Goal: Register for event/course

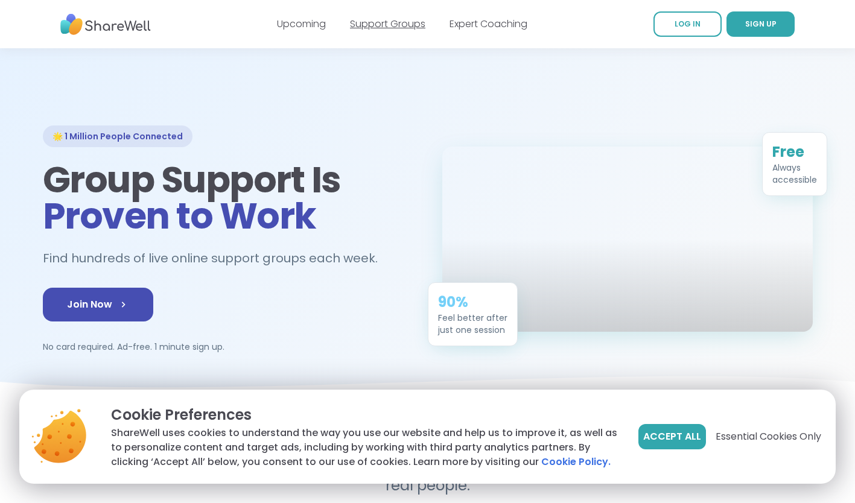
click at [405, 25] on link "Support Groups" at bounding box center [387, 24] width 75 height 14
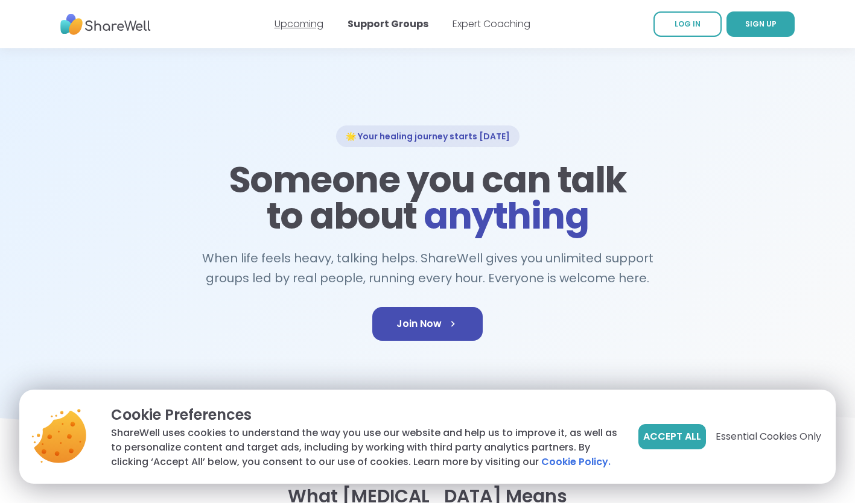
click at [301, 23] on link "Upcoming" at bounding box center [298, 24] width 49 height 14
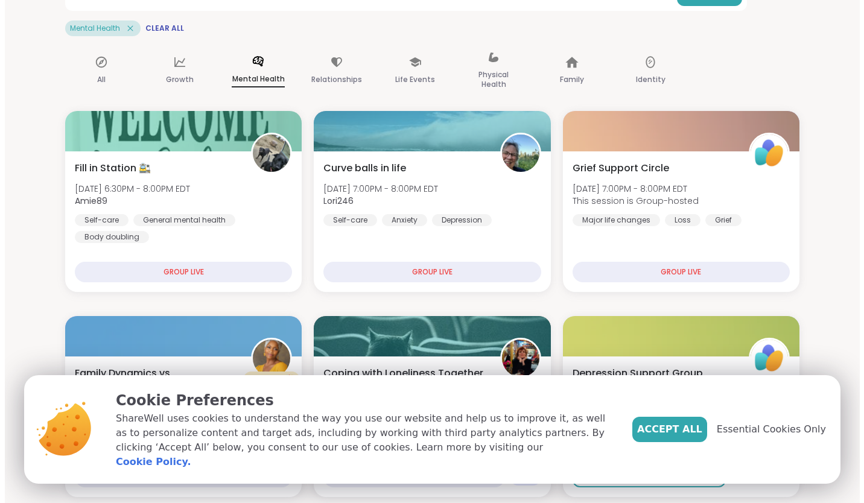
scroll to position [92, 0]
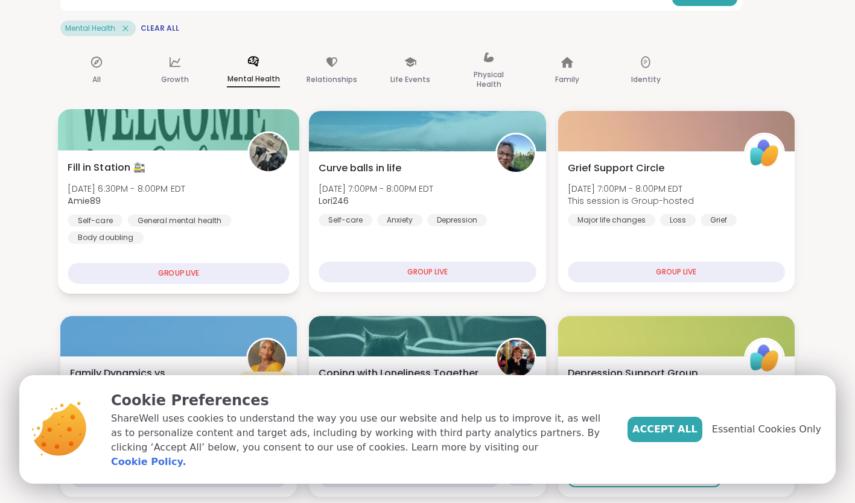
click at [180, 161] on div "Fill in Station 🚉 [DATE] 6:30PM - 8:00PM EDT Amie89 Self-care General mental he…" at bounding box center [179, 202] width 222 height 84
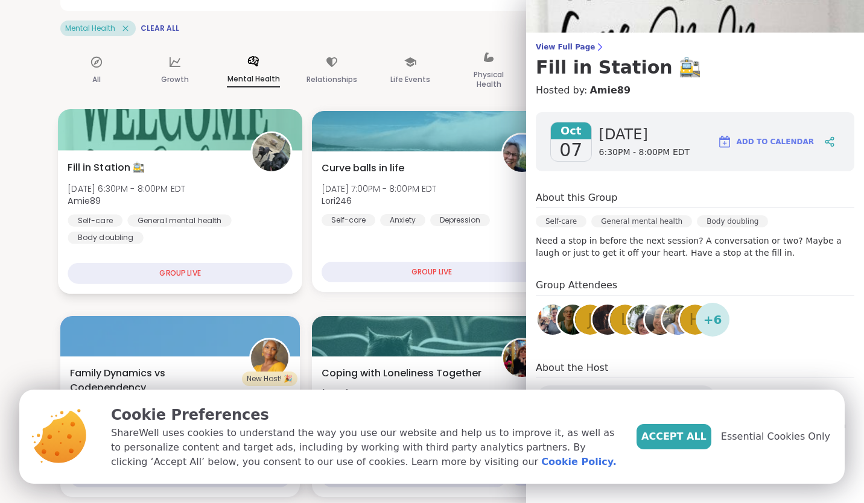
scroll to position [69, 0]
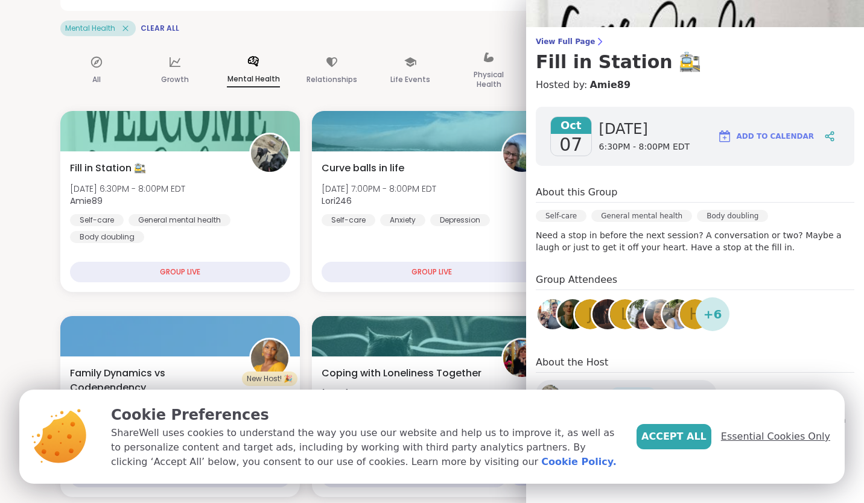
click at [787, 438] on span "Essential Cookies Only" at bounding box center [775, 437] width 109 height 14
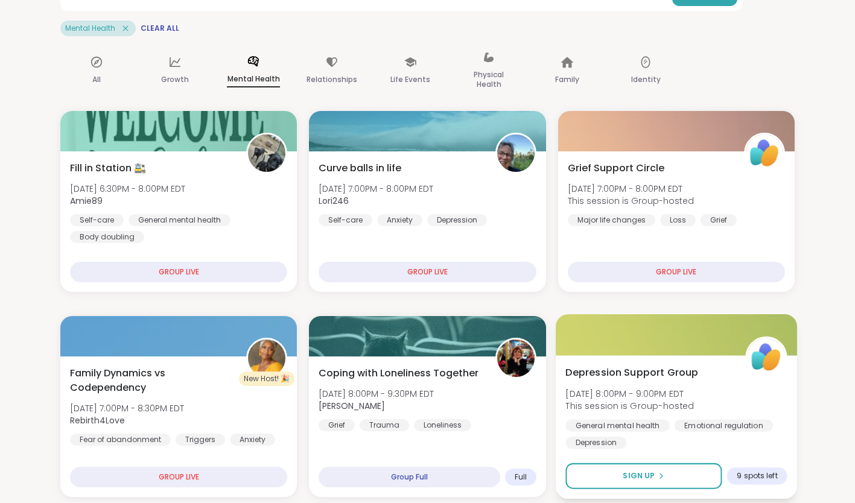
click at [706, 389] on div "[MEDICAL_DATA] Support Group [DATE] 8:00PM - 9:00PM EDT This session is Group-h…" at bounding box center [676, 408] width 222 height 84
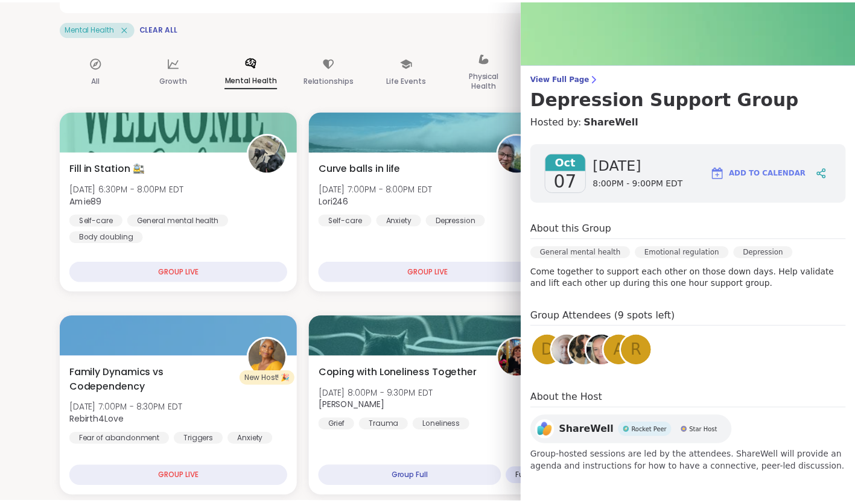
scroll to position [0, 0]
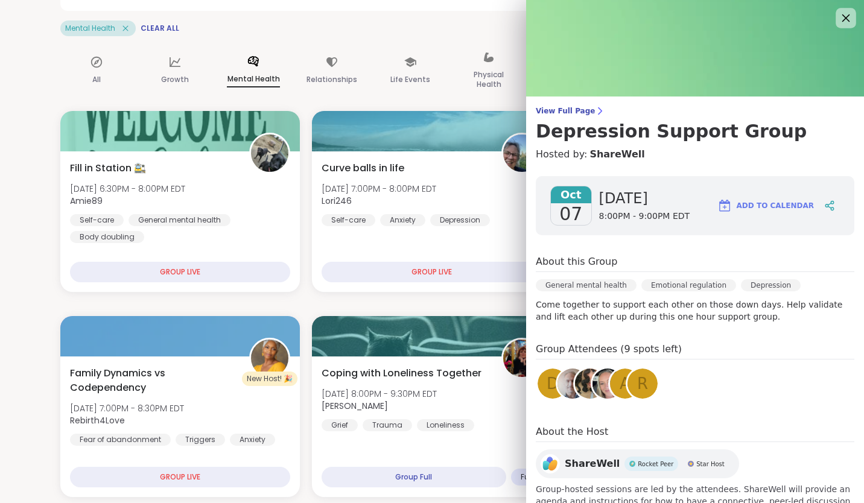
click at [838, 21] on icon at bounding box center [845, 17] width 15 height 15
